Goal: Information Seeking & Learning: Find specific fact

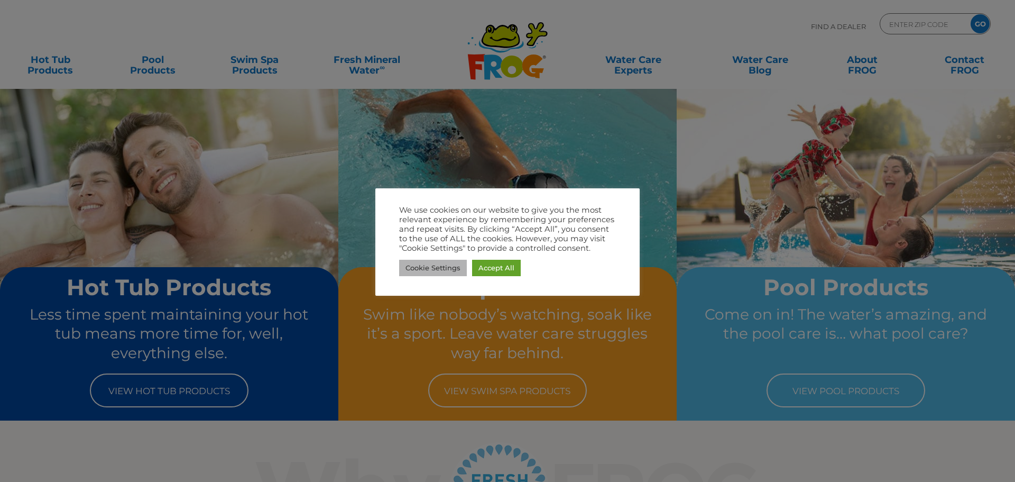
click at [431, 263] on link "Cookie Settings" at bounding box center [433, 268] width 68 height 16
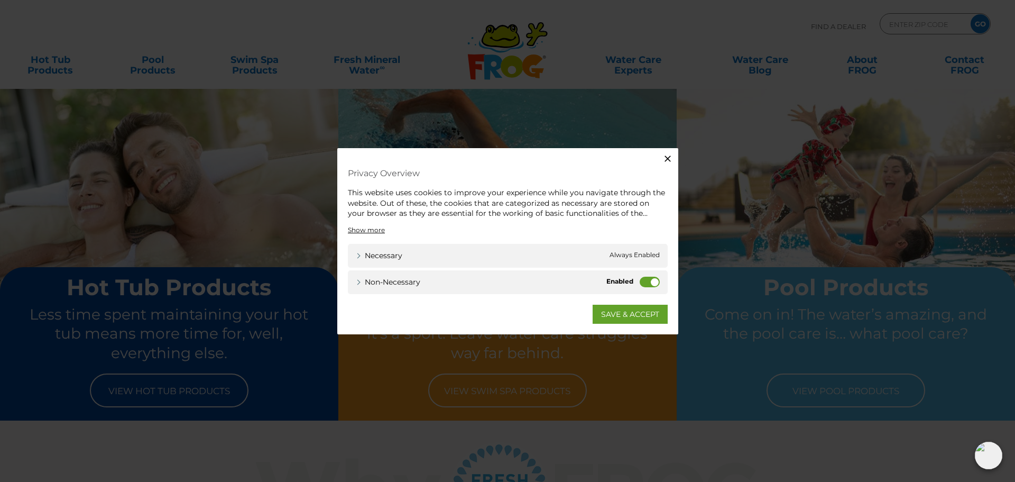
click at [657, 281] on label "Non-necessary" at bounding box center [650, 281] width 20 height 11
click at [0, 0] on input "Non-necessary" at bounding box center [0, 0] width 0 height 0
click at [642, 317] on link "SAVE & ACCEPT" at bounding box center [630, 313] width 75 height 19
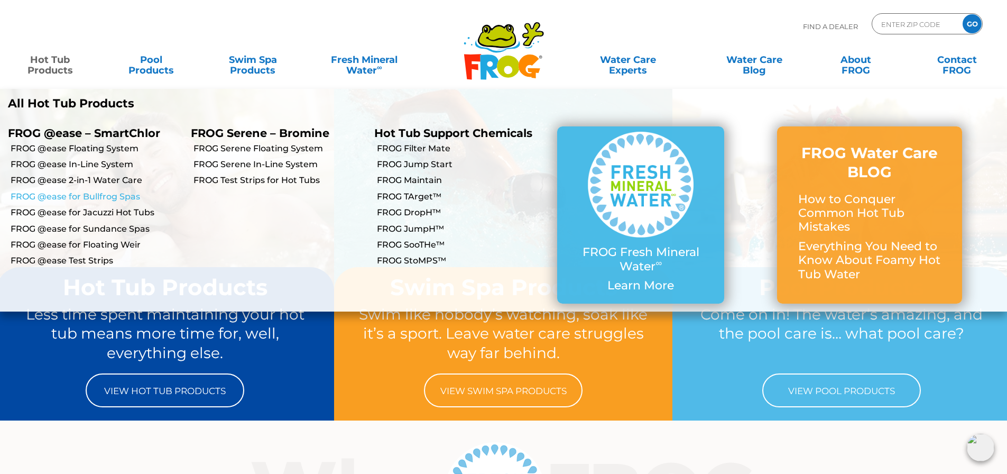
click at [114, 200] on link "FROG @ease for Bullfrog Spas" at bounding box center [97, 197] width 172 height 12
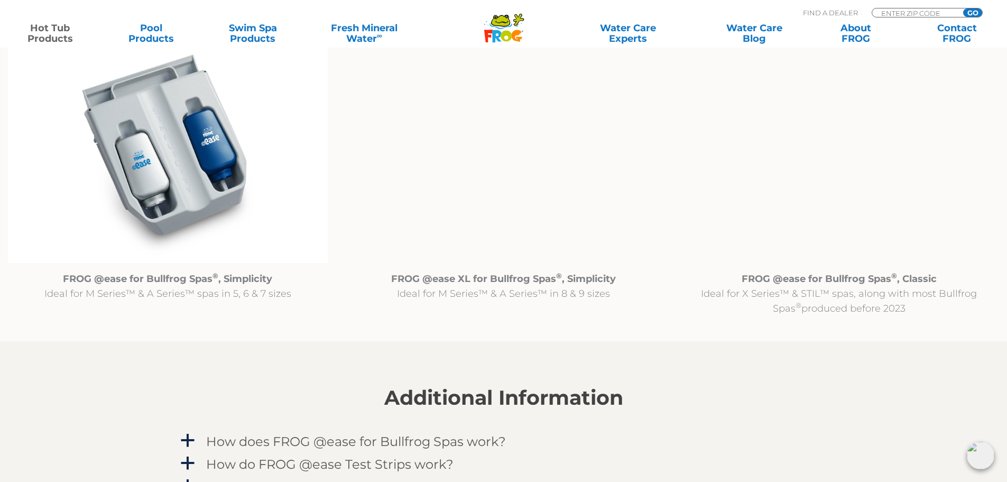
scroll to position [1110, 0]
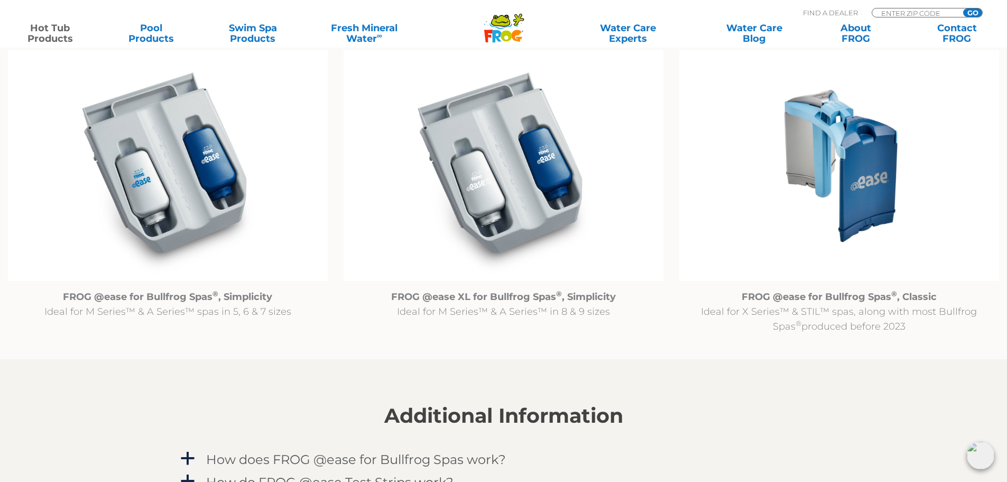
click at [842, 157] on img at bounding box center [839, 165] width 320 height 231
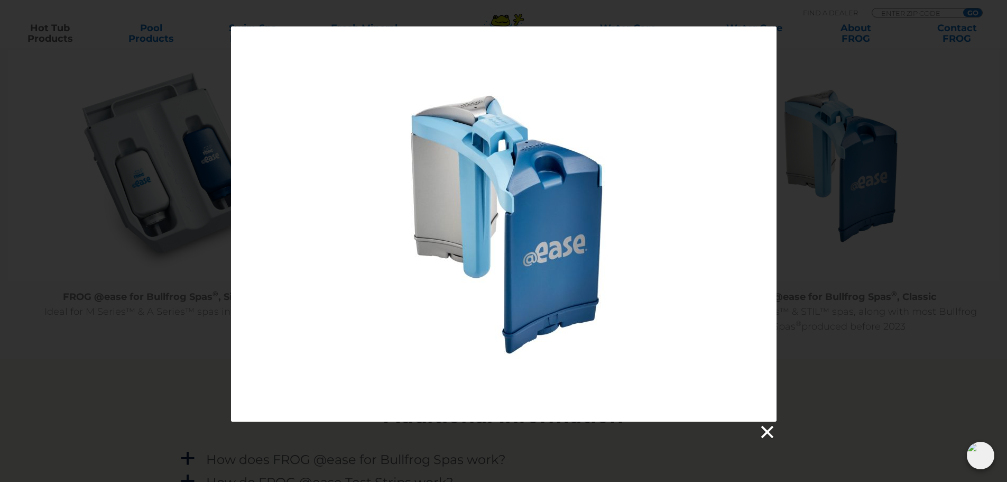
click at [759, 433] on link at bounding box center [767, 432] width 16 height 16
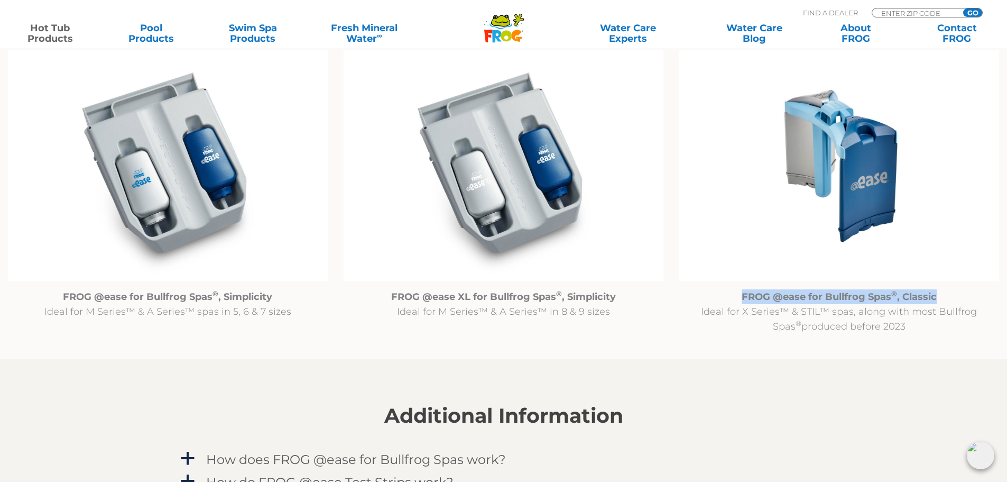
drag, startPoint x: 743, startPoint y: 296, endPoint x: 937, endPoint y: 299, distance: 194.1
click at [938, 300] on p "FROG @ease for Bullfrog Spas ® , Classic Ideal for X Series™ & STIL™ spas, alon…" at bounding box center [839, 311] width 320 height 44
copy strong "FROG @ease for Bullfrog Spas ® , Classic"
click at [877, 210] on img at bounding box center [839, 165] width 320 height 231
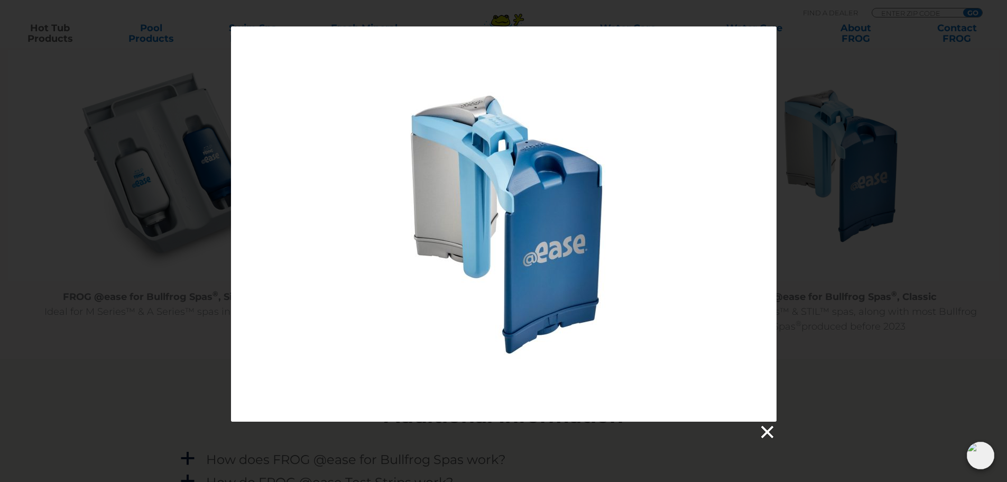
click at [761, 439] on link at bounding box center [767, 432] width 16 height 16
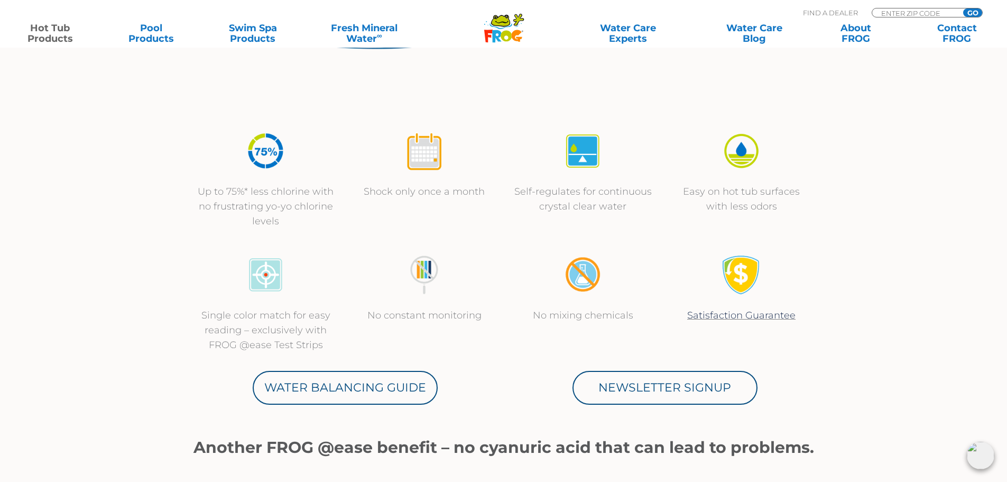
scroll to position [106, 0]
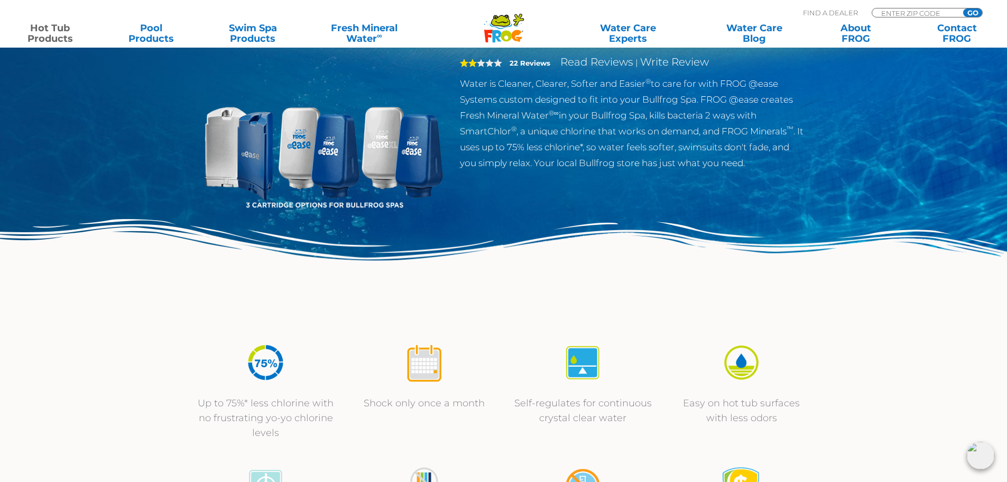
click at [307, 180] on img at bounding box center [324, 142] width 242 height 242
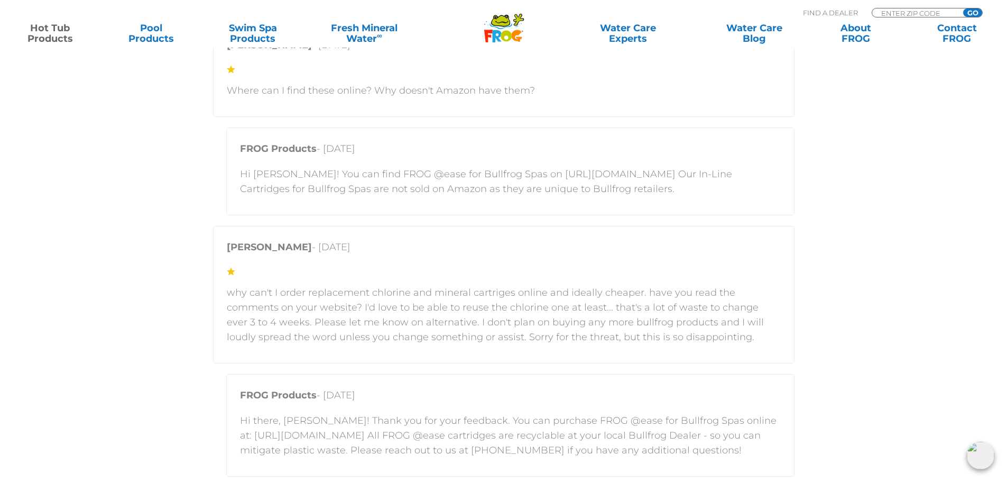
scroll to position [2168, 0]
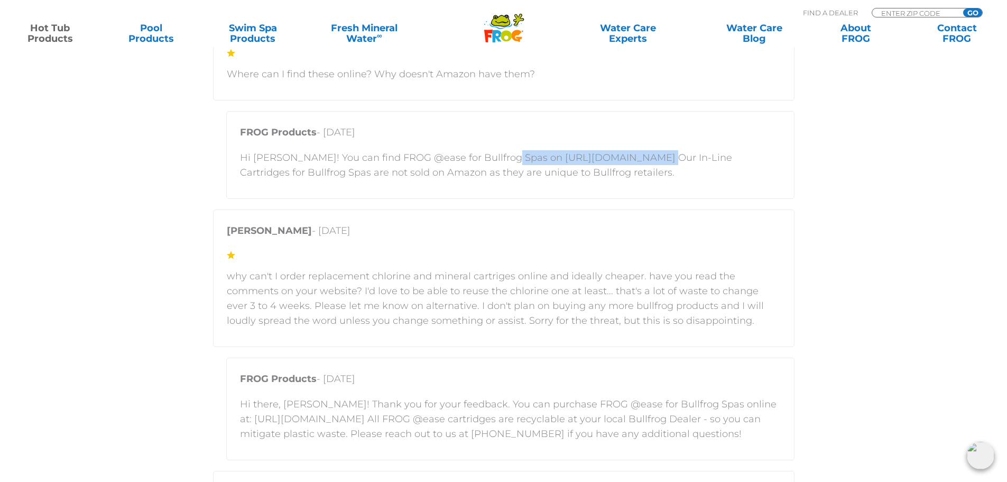
drag, startPoint x: 501, startPoint y: 158, endPoint x: 632, endPoint y: 154, distance: 131.2
click at [632, 154] on p "Hi Matt! You can find FROG @ease for Bullfrog Spas on https://shop.bullfrogspas…" at bounding box center [510, 165] width 541 height 30
copy p "https://shop.bullfrogspas.com"
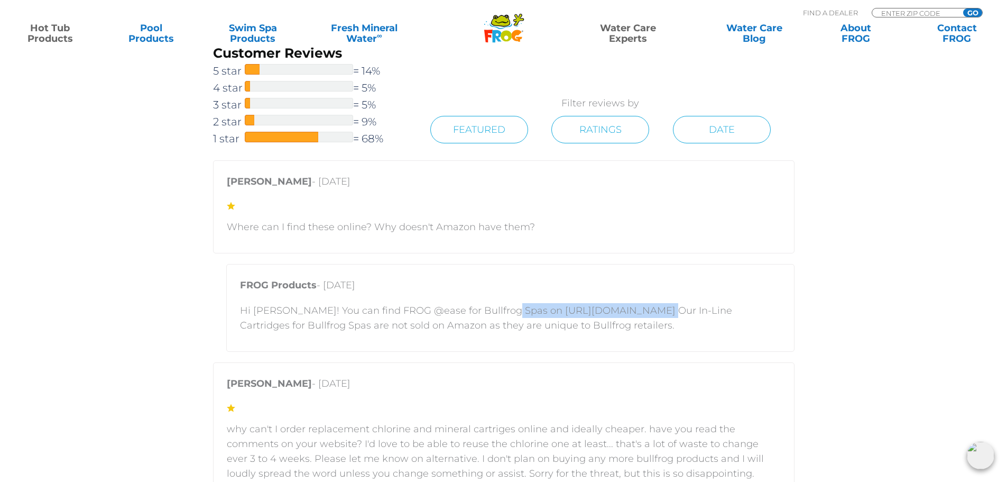
scroll to position [2009, 0]
